Goal: Navigation & Orientation: Find specific page/section

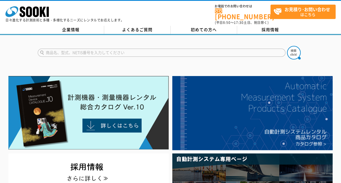
click at [83, 22] on p "日々進化する計測技術と多種・多様化するニーズにレンタルでお応えします。" at bounding box center [64, 19] width 119 height 3
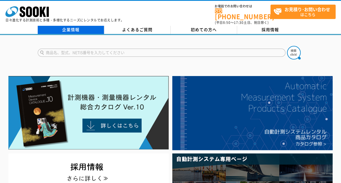
click at [83, 26] on link "企業情報" at bounding box center [71, 30] width 66 height 8
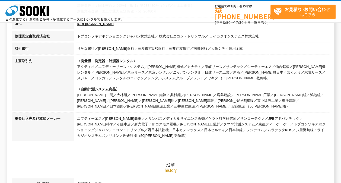
scroll to position [136, 0]
